Goal: Participate in discussion

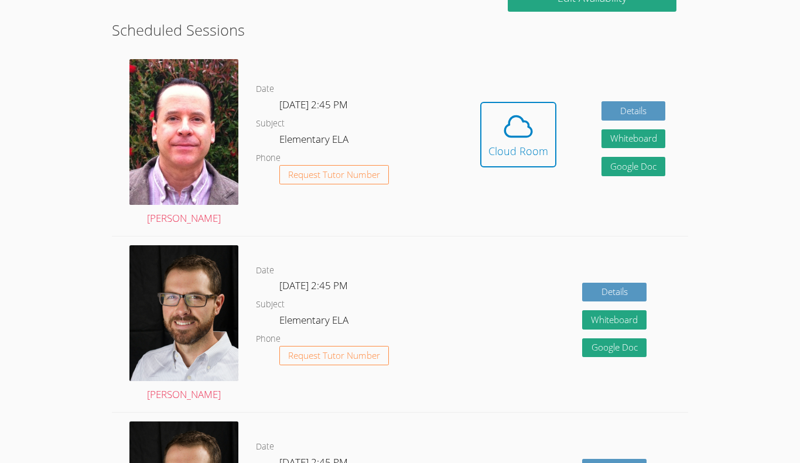
scroll to position [316, 0]
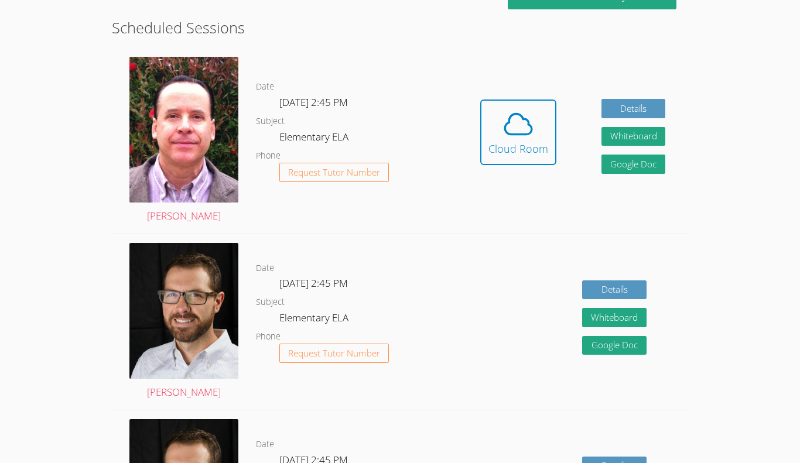
click at [519, 176] on div "Hidden Cloud Room" at bounding box center [518, 141] width 76 height 83
click at [522, 170] on link "Cloud Room" at bounding box center [518, 137] width 76 height 74
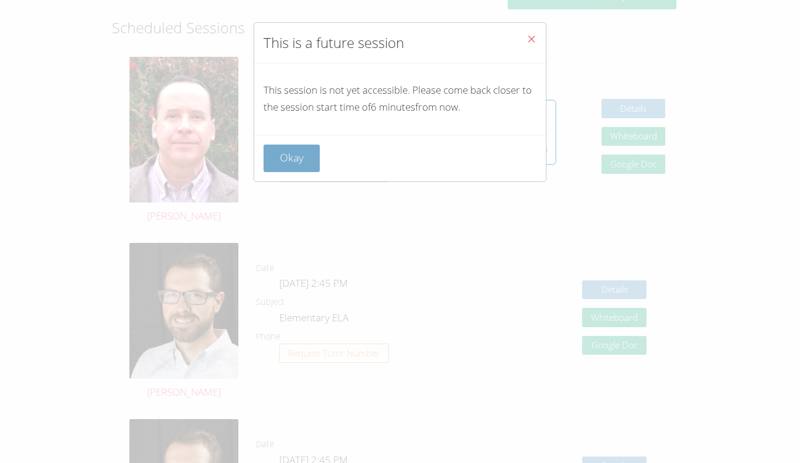
click at [311, 155] on button "Okay" at bounding box center [291, 159] width 56 height 28
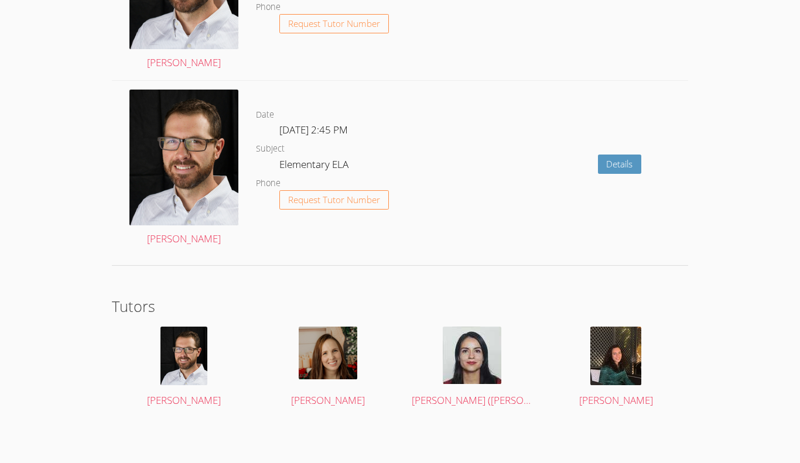
scroll to position [0, 0]
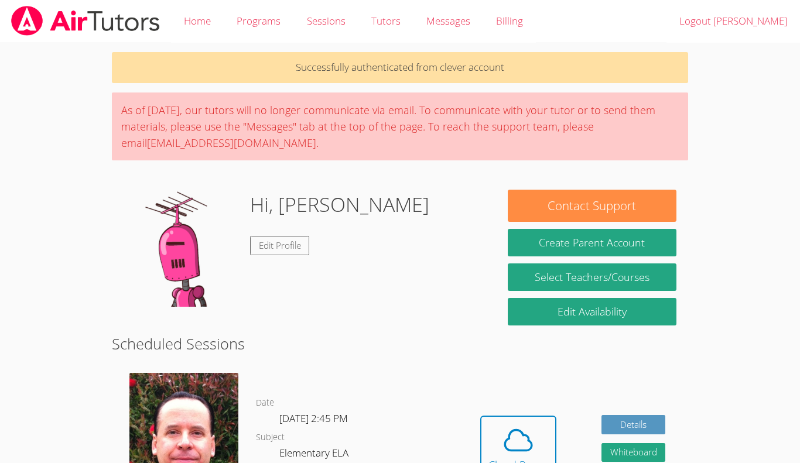
click at [358, 277] on div "Hi, Calvin Edit Profile" at bounding box center [304, 248] width 361 height 117
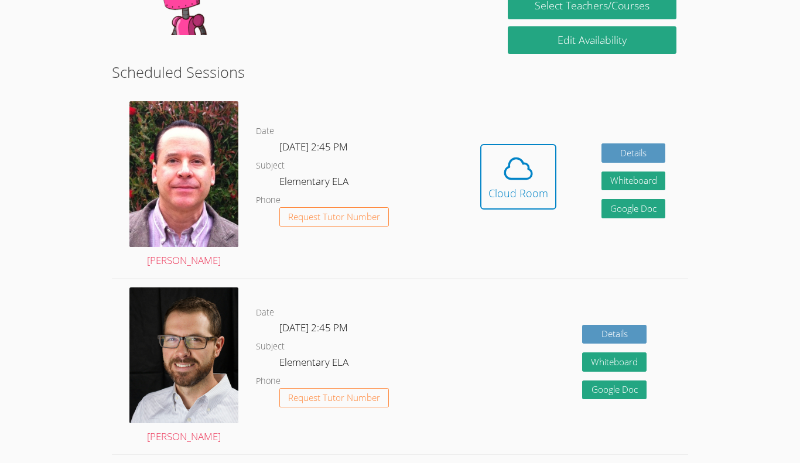
scroll to position [276, 0]
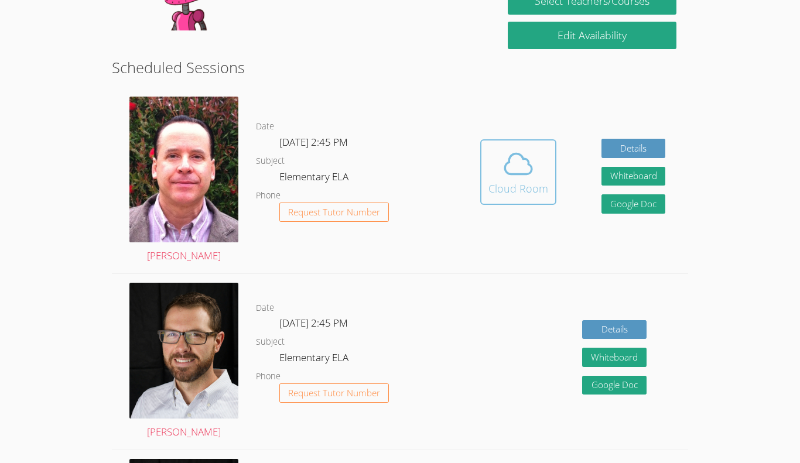
click at [523, 174] on icon at bounding box center [518, 163] width 27 height 20
click at [499, 181] on div "Cloud Room" at bounding box center [518, 188] width 60 height 16
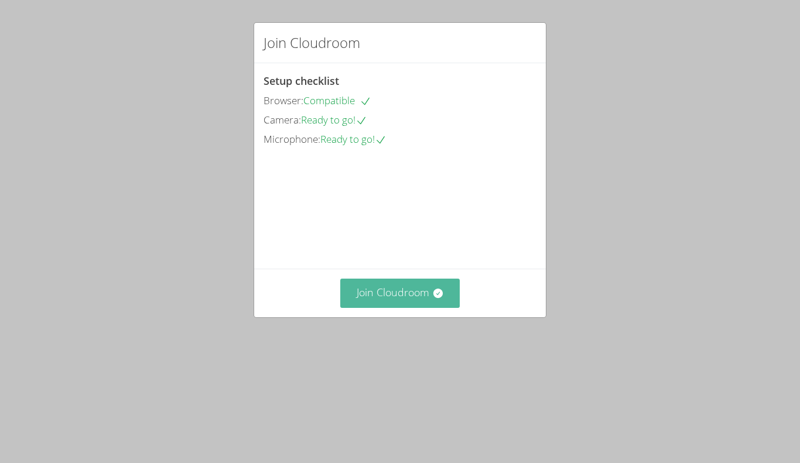
click at [427, 307] on button "Join Cloudroom" at bounding box center [400, 293] width 120 height 29
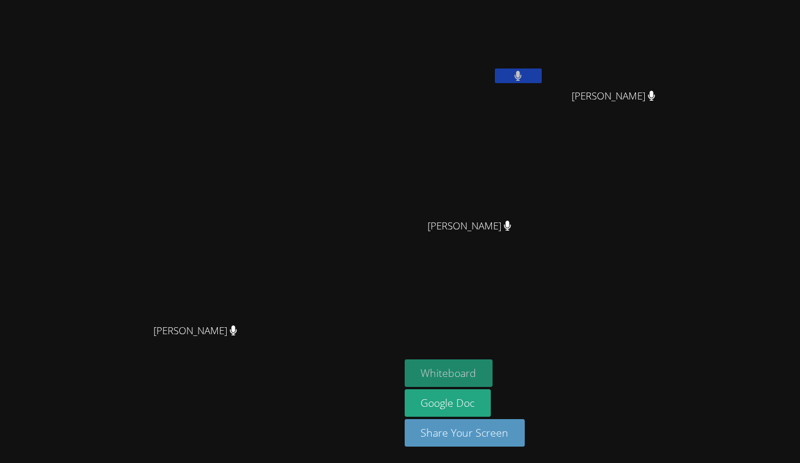
click at [493, 375] on button "Whiteboard" at bounding box center [448, 373] width 88 height 28
click at [493, 376] on button "Whiteboard" at bounding box center [448, 373] width 88 height 28
click at [544, 112] on div "[PERSON_NAME]" at bounding box center [473, 67] width 139 height 125
click at [544, 35] on div "[PERSON_NAME]" at bounding box center [473, 67] width 139 height 125
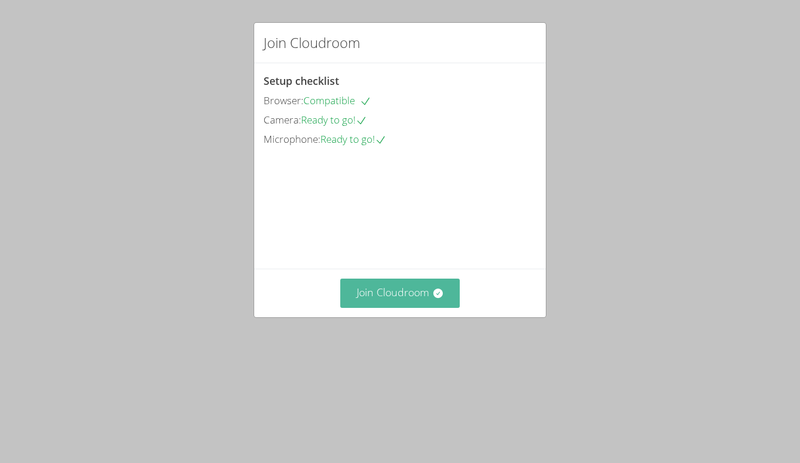
click at [392, 307] on button "Join Cloudroom" at bounding box center [400, 293] width 120 height 29
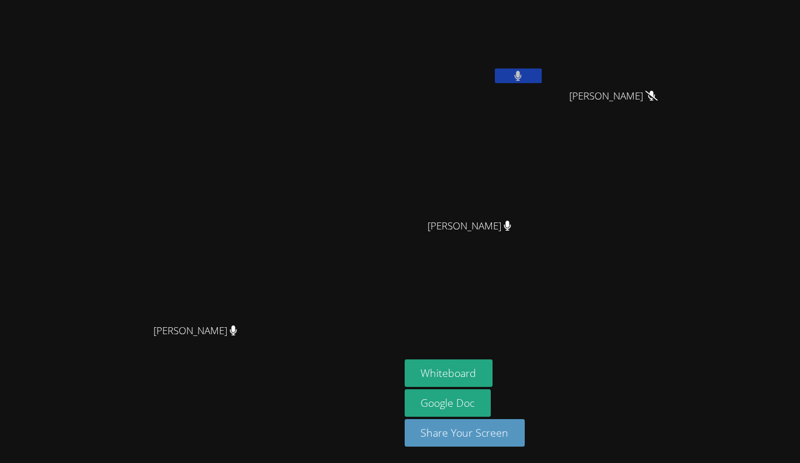
click at [541, 83] on button at bounding box center [518, 75] width 47 height 15
click at [688, 409] on div "Whiteboard Google Doc Share Your Screen" at bounding box center [545, 407] width 283 height 97
click at [541, 70] on button at bounding box center [518, 75] width 47 height 15
click at [522, 74] on icon at bounding box center [518, 76] width 7 height 10
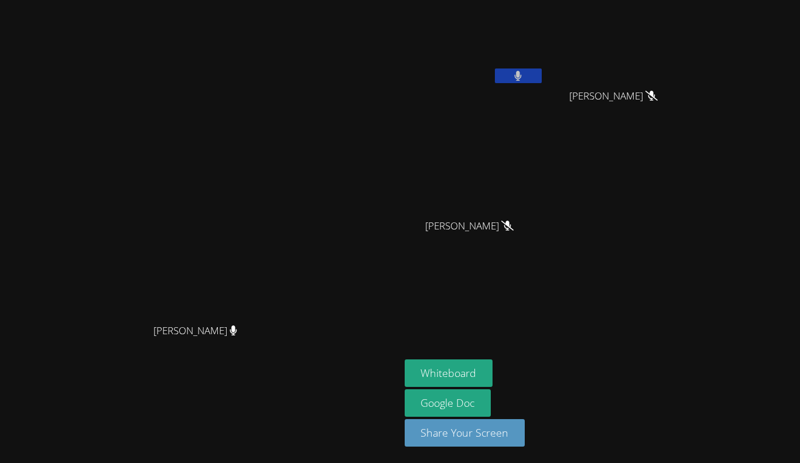
click at [541, 71] on button at bounding box center [518, 75] width 47 height 15
click at [541, 80] on button at bounding box center [518, 75] width 47 height 15
click at [541, 78] on button at bounding box center [518, 75] width 47 height 15
click at [541, 83] on button at bounding box center [518, 75] width 47 height 15
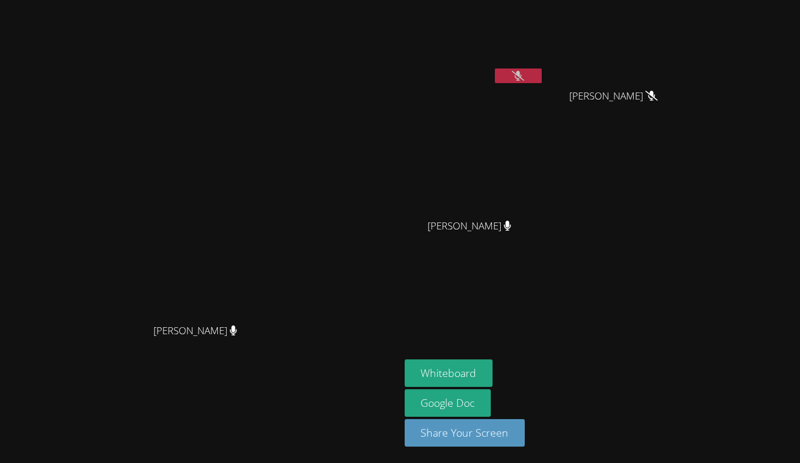
click at [524, 76] on icon at bounding box center [518, 76] width 12 height 10
click at [541, 81] on button at bounding box center [518, 75] width 47 height 15
click at [369, 44] on div "Frank Burmann Frank Burmann" at bounding box center [200, 232] width 390 height 454
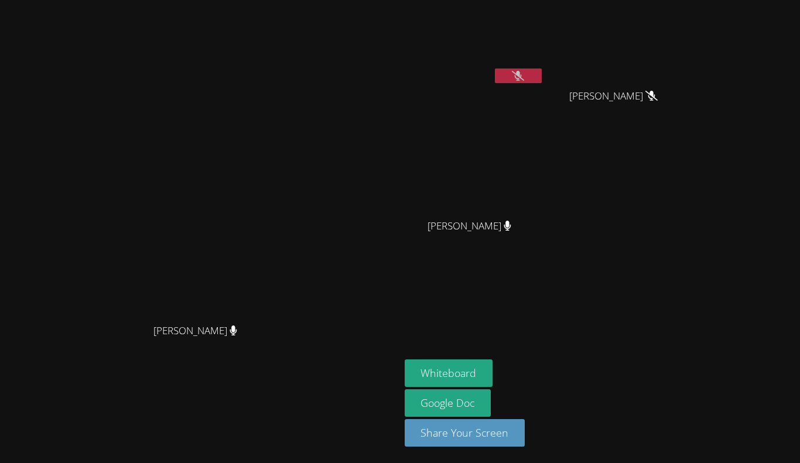
click at [369, 44] on div "Frank Burmann Frank Burmann" at bounding box center [200, 232] width 390 height 454
click at [524, 77] on icon at bounding box center [518, 76] width 12 height 10
click at [541, 77] on button at bounding box center [518, 75] width 47 height 15
click at [524, 77] on icon at bounding box center [518, 76] width 12 height 10
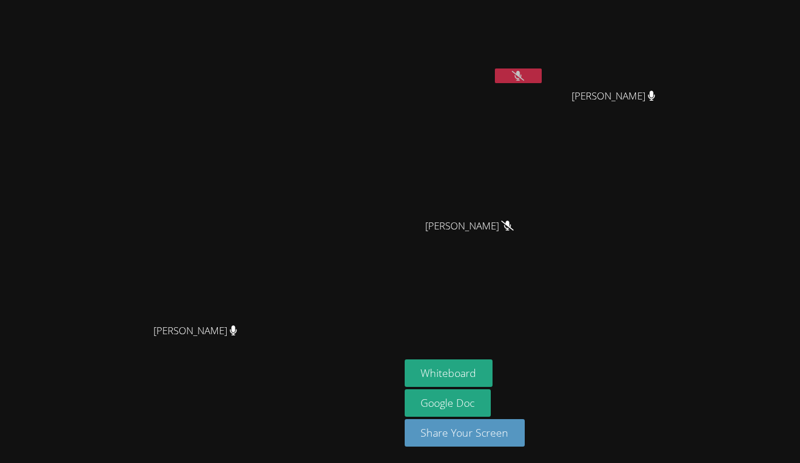
click at [524, 77] on icon at bounding box center [518, 76] width 12 height 10
click at [541, 77] on button at bounding box center [518, 75] width 47 height 15
click at [524, 80] on icon at bounding box center [518, 76] width 12 height 10
click at [541, 72] on button at bounding box center [518, 75] width 47 height 15
click at [688, 366] on div "Whiteboard Google Doc Share Your Screen" at bounding box center [545, 407] width 283 height 97
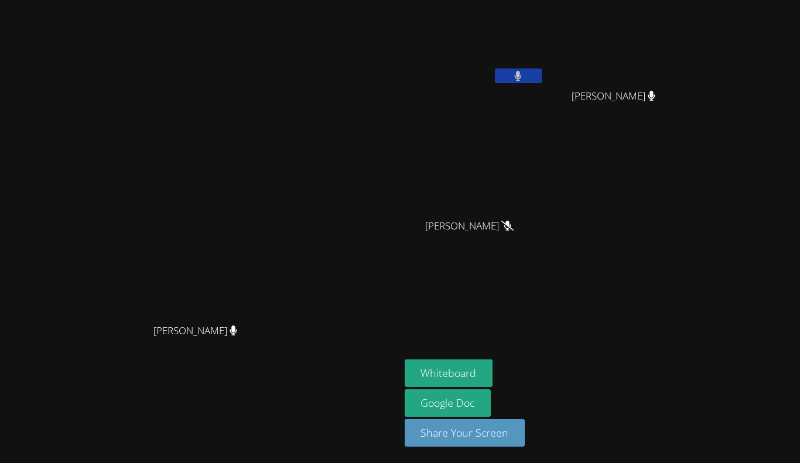
click at [541, 73] on button at bounding box center [518, 75] width 47 height 15
click at [541, 78] on button at bounding box center [518, 75] width 47 height 15
click at [541, 74] on button at bounding box center [518, 75] width 47 height 15
click at [524, 74] on icon at bounding box center [518, 76] width 12 height 10
click at [541, 75] on button at bounding box center [518, 75] width 47 height 15
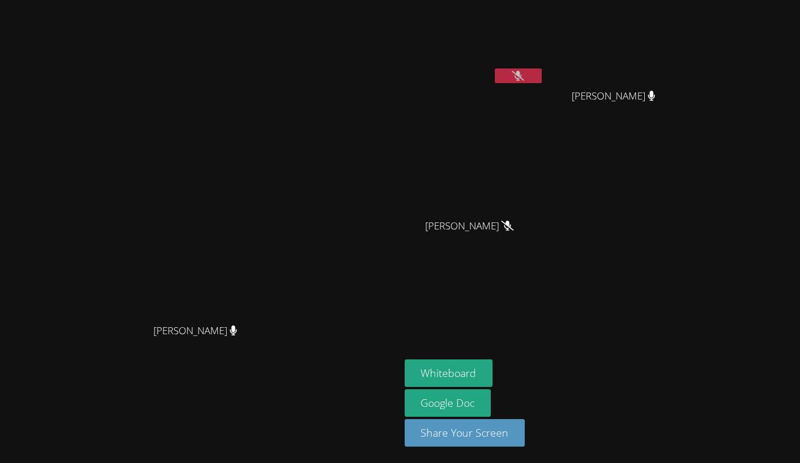
click at [524, 75] on icon at bounding box center [518, 76] width 12 height 10
click at [541, 75] on button at bounding box center [518, 75] width 47 height 15
click at [541, 73] on button at bounding box center [518, 75] width 47 height 15
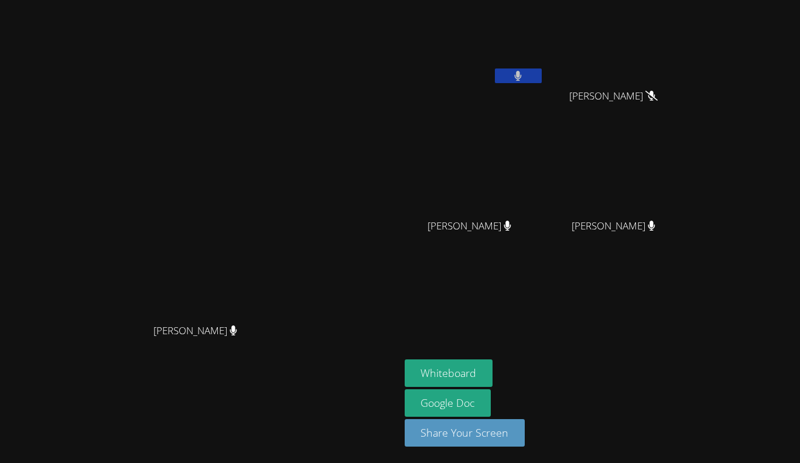
click at [541, 73] on button at bounding box center [518, 75] width 47 height 15
click at [688, 406] on div "Whiteboard Google Doc Share Your Screen" at bounding box center [545, 407] width 283 height 97
click at [544, 256] on div "[PERSON_NAME]" at bounding box center [473, 236] width 139 height 47
click at [541, 73] on button at bounding box center [518, 75] width 47 height 15
click at [541, 84] on div at bounding box center [518, 77] width 47 height 18
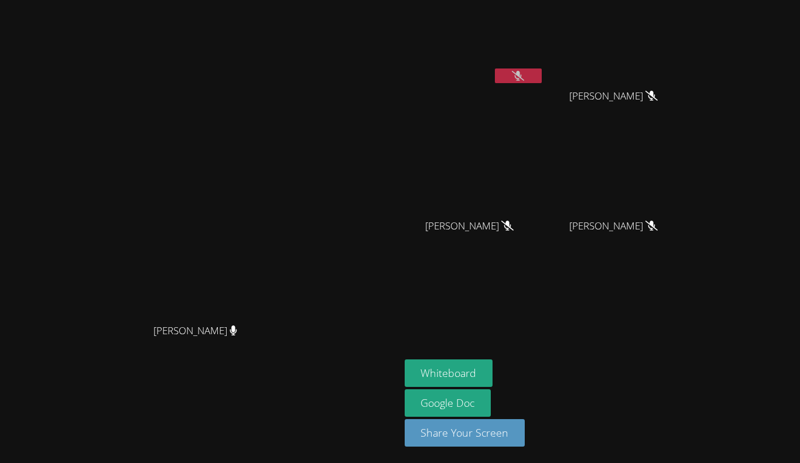
click at [541, 83] on div at bounding box center [518, 77] width 47 height 18
click at [541, 76] on button at bounding box center [518, 75] width 47 height 15
click at [541, 70] on button at bounding box center [518, 75] width 47 height 15
click at [524, 77] on icon at bounding box center [518, 76] width 12 height 10
click at [522, 78] on icon at bounding box center [518, 76] width 8 height 10
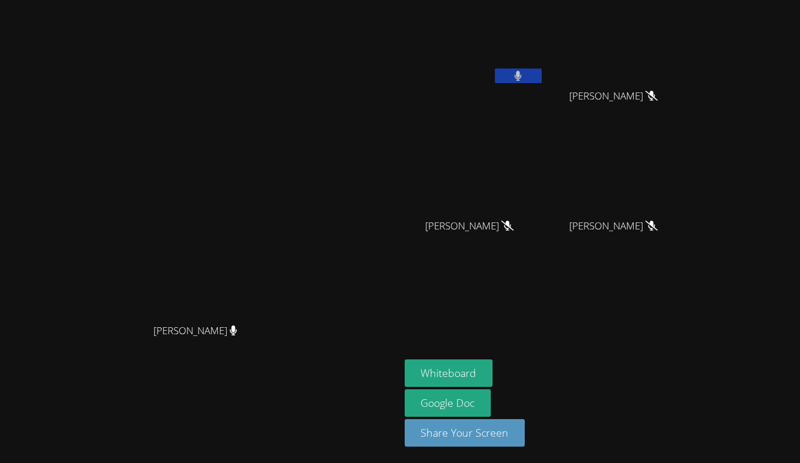
click at [541, 78] on button at bounding box center [518, 75] width 47 height 15
click at [524, 74] on icon at bounding box center [518, 76] width 12 height 10
click at [541, 74] on button at bounding box center [518, 75] width 47 height 15
click at [524, 75] on icon at bounding box center [518, 76] width 12 height 10
click at [541, 73] on button at bounding box center [518, 75] width 47 height 15
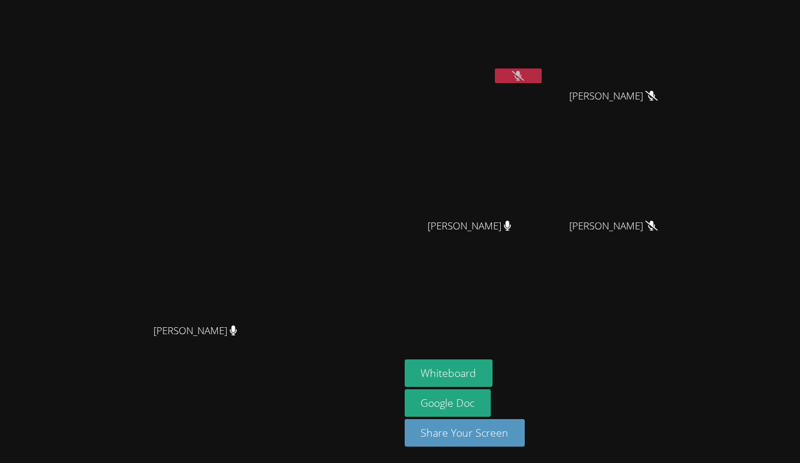
click at [541, 75] on button at bounding box center [518, 75] width 47 height 15
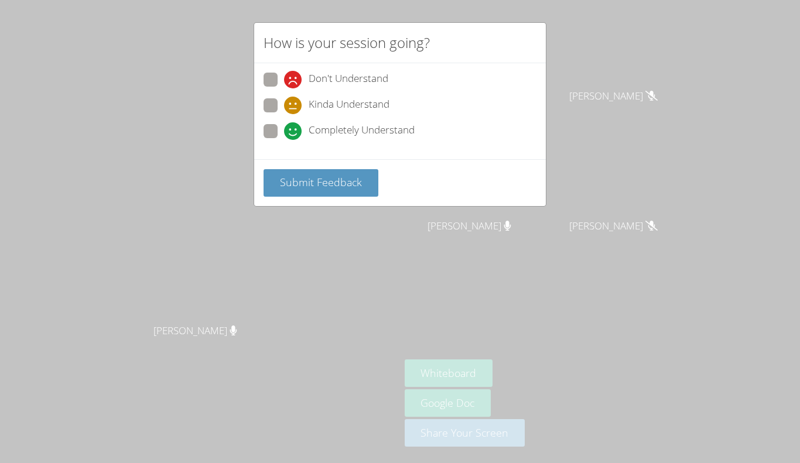
click at [273, 139] on label "Completely Understand" at bounding box center [338, 132] width 151 height 16
click at [284, 134] on input "Completely Understand" at bounding box center [289, 129] width 10 height 10
radio input "true"
click at [299, 181] on span "Submit Feedback" at bounding box center [321, 182] width 82 height 14
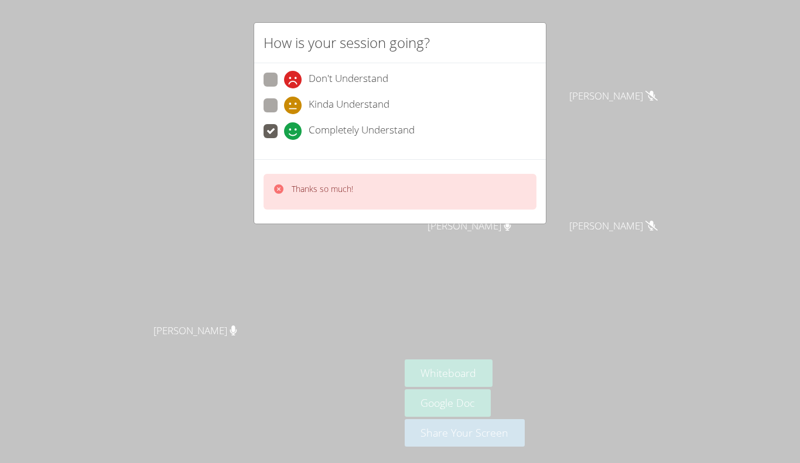
click at [646, 94] on div "How is your session going? Don't Understand Kinda Understand Completely Underst…" at bounding box center [400, 231] width 800 height 463
click at [642, 81] on div "How is your session going? Don't Understand Kinda Understand Completely Underst…" at bounding box center [400, 231] width 800 height 463
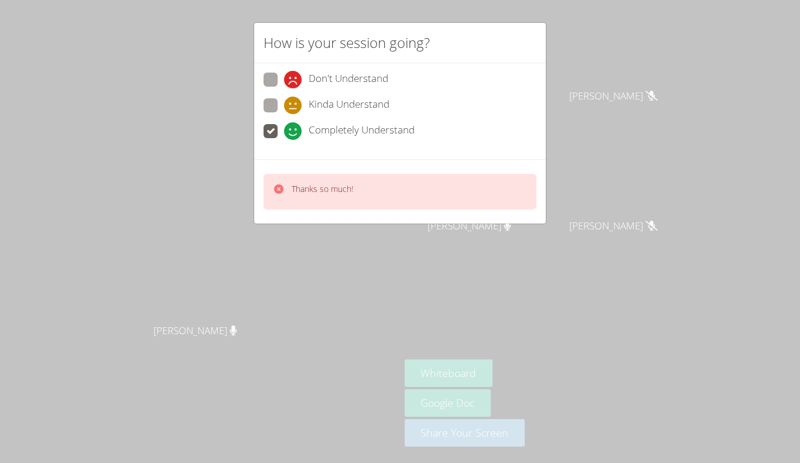
click at [642, 81] on div "How is your session going? Don't Understand Kinda Understand Completely Underst…" at bounding box center [400, 231] width 800 height 463
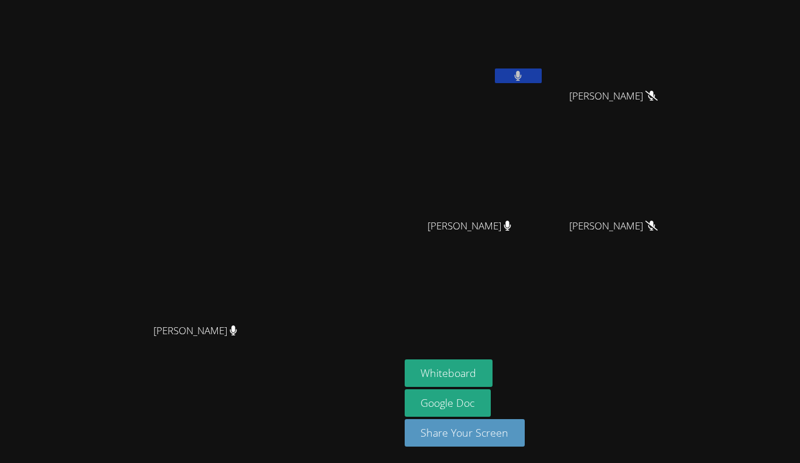
click at [541, 76] on button at bounding box center [518, 75] width 47 height 15
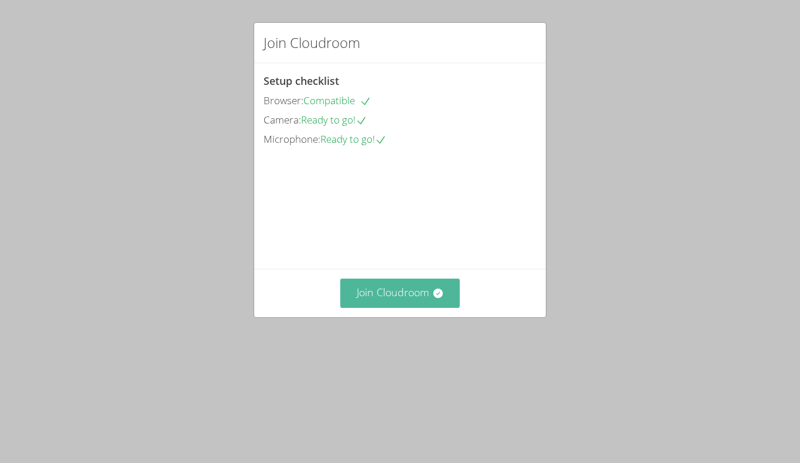
click at [426, 307] on button "Join Cloudroom" at bounding box center [400, 293] width 120 height 29
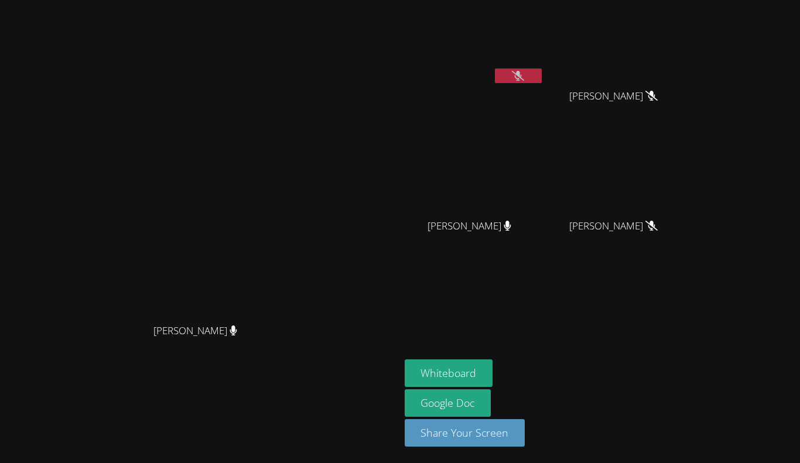
click at [541, 78] on button at bounding box center [518, 75] width 47 height 15
click at [541, 79] on button at bounding box center [518, 75] width 47 height 15
click at [541, 72] on button at bounding box center [518, 75] width 47 height 15
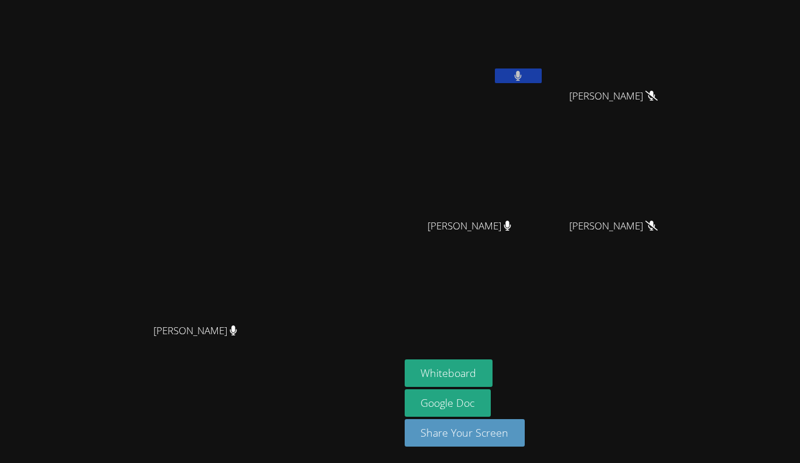
click at [541, 72] on button at bounding box center [518, 75] width 47 height 15
click at [541, 77] on button at bounding box center [518, 75] width 47 height 15
click at [522, 73] on icon at bounding box center [518, 76] width 8 height 10
click at [524, 79] on icon at bounding box center [518, 76] width 12 height 10
click at [522, 73] on icon at bounding box center [518, 76] width 7 height 10
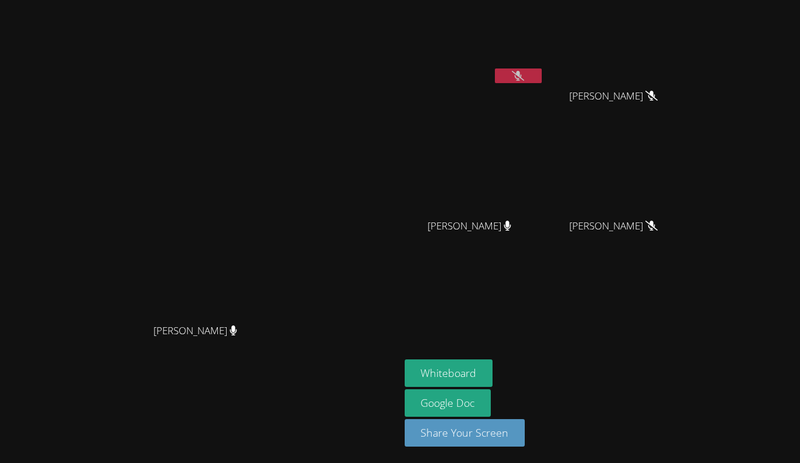
click at [524, 73] on icon at bounding box center [518, 76] width 12 height 10
